Goal: Transaction & Acquisition: Purchase product/service

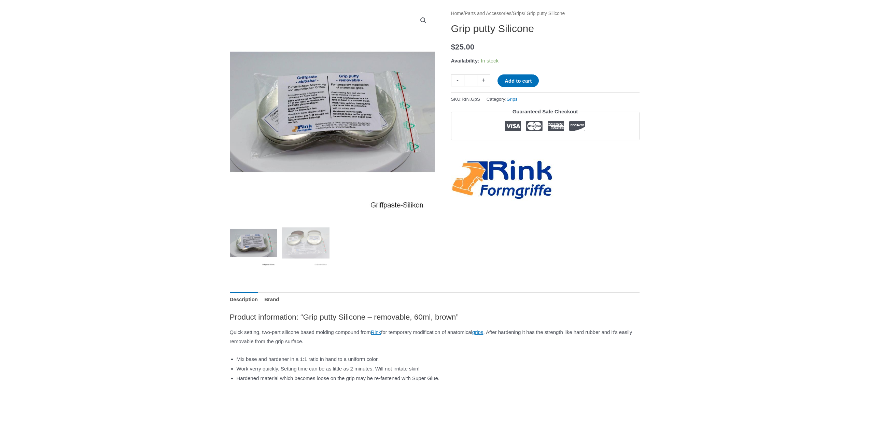
scroll to position [51, 0]
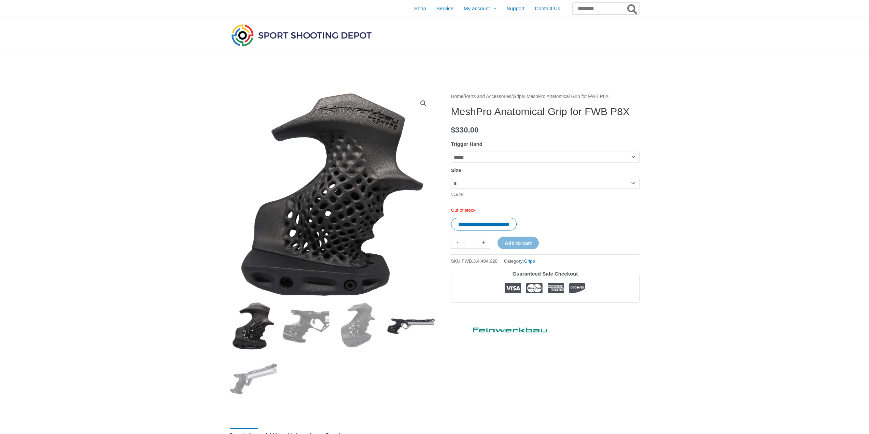
click at [421, 317] on img at bounding box center [410, 325] width 47 height 47
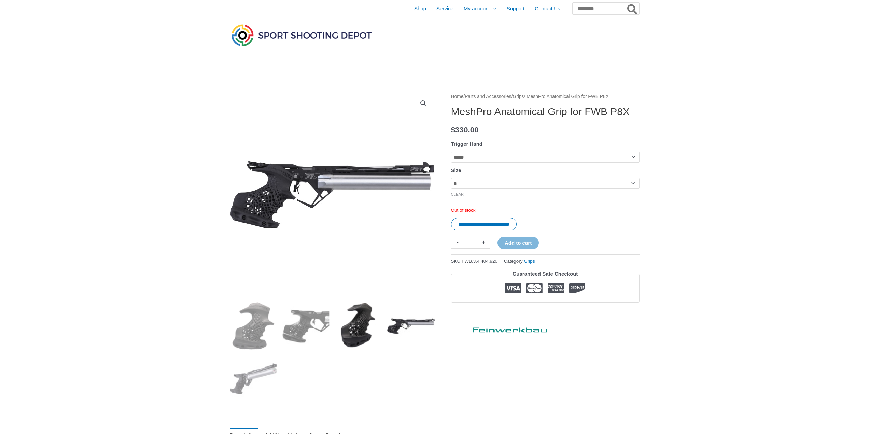
click at [356, 321] on img at bounding box center [358, 325] width 47 height 47
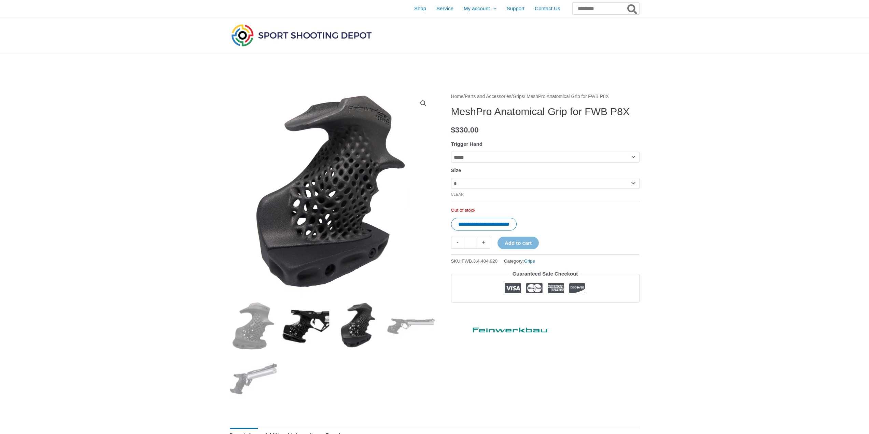
click at [304, 322] on img at bounding box center [305, 325] width 47 height 47
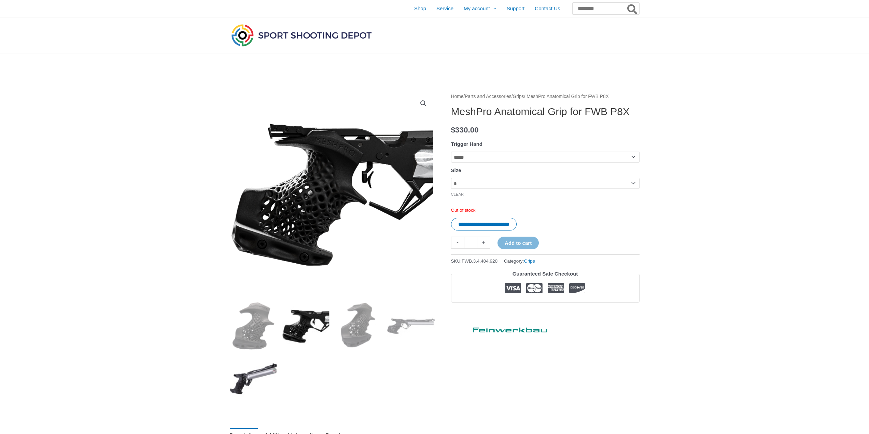
click at [254, 375] on img at bounding box center [253, 378] width 47 height 47
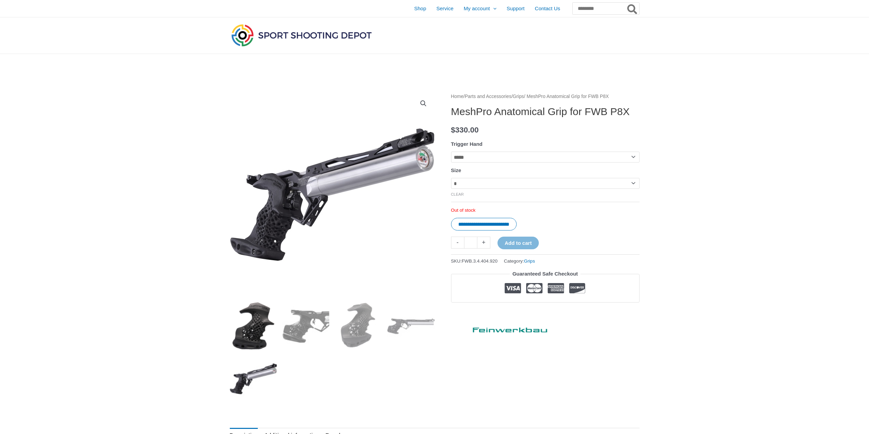
click at [251, 328] on img at bounding box center [253, 325] width 47 height 47
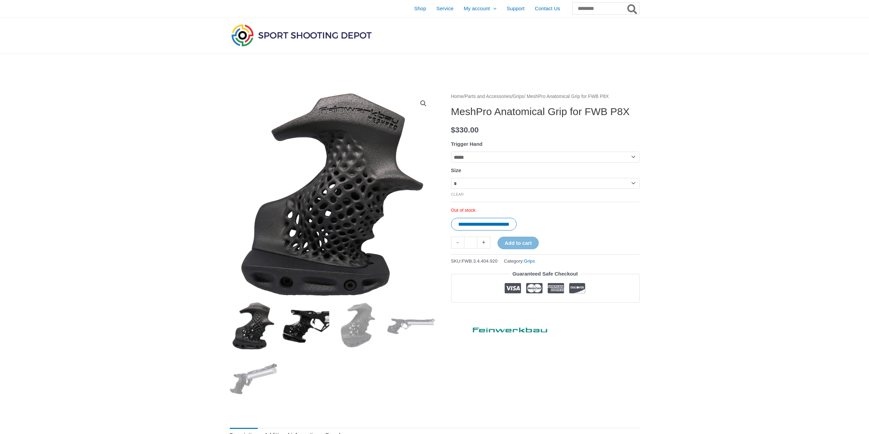
click at [295, 325] on img at bounding box center [305, 325] width 47 height 47
